Goal: Learn about a topic

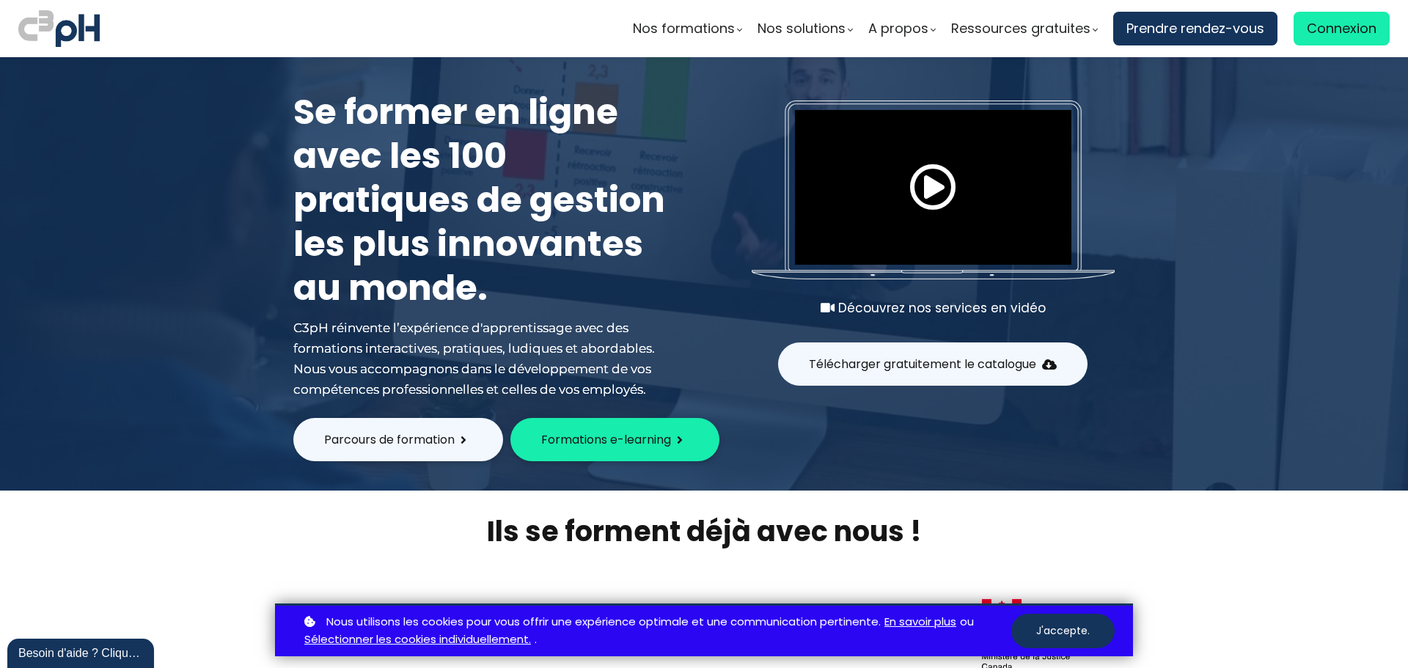
click at [1229, 153] on div at bounding box center [704, 273] width 1408 height 433
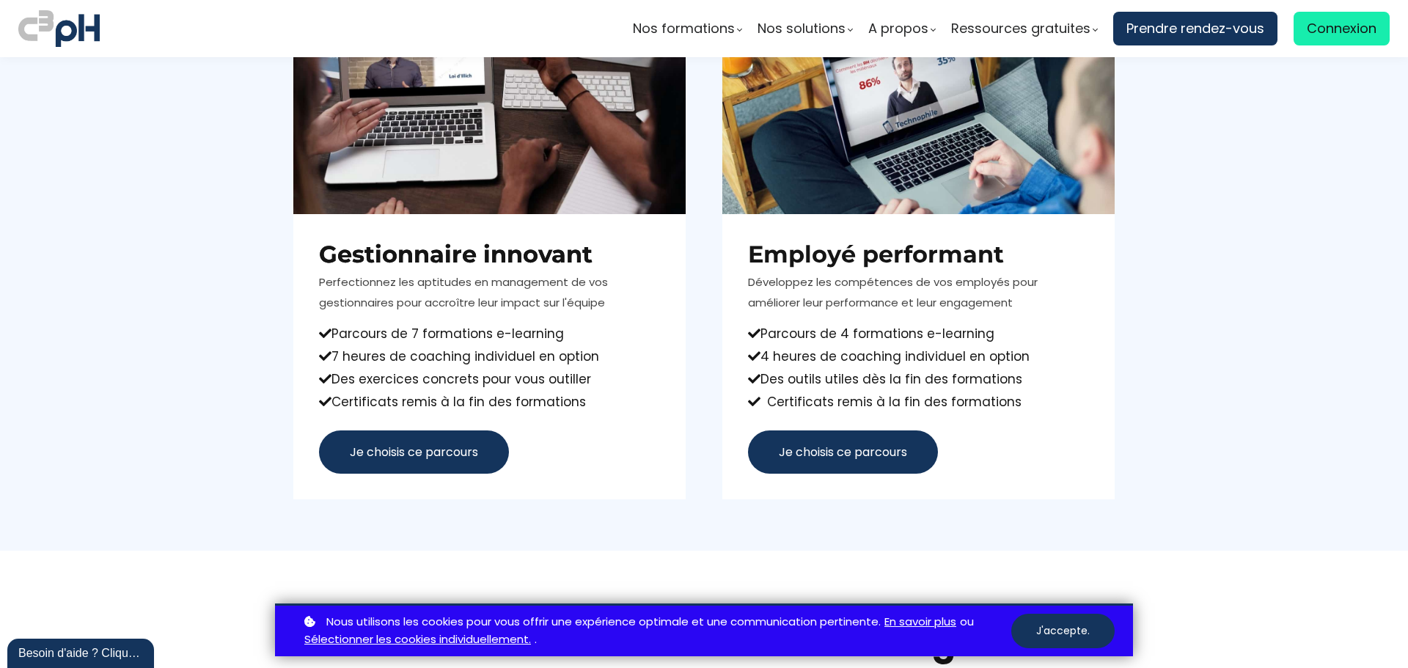
scroll to position [880, 0]
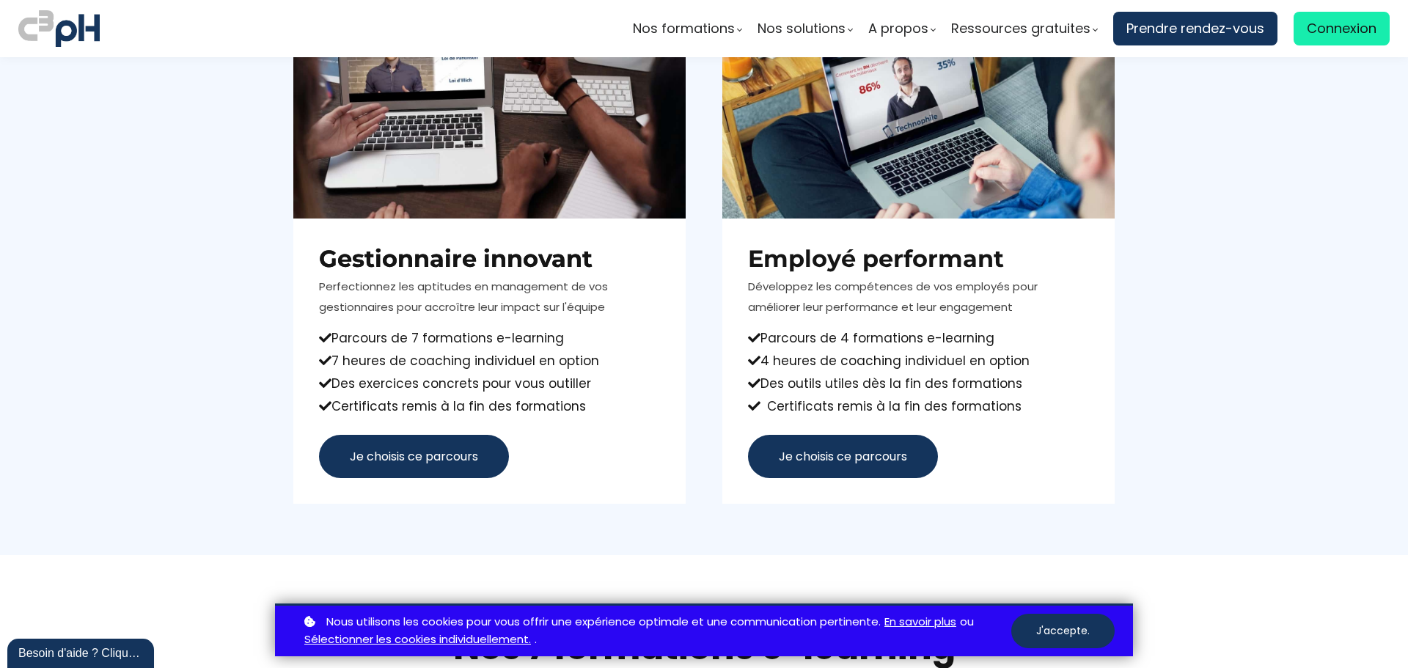
click at [1281, 181] on section "Boostez vos compétences professionnelles ! Choisissez votre parcours de formati…" at bounding box center [704, 192] width 1408 height 728
